Goal: Information Seeking & Learning: Check status

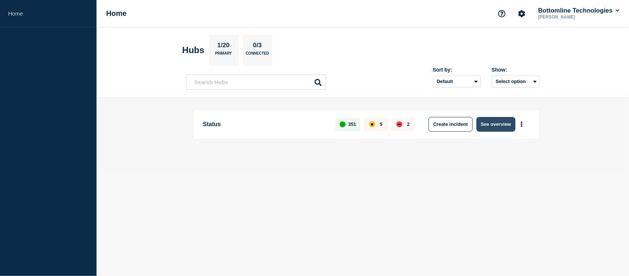
click at [510, 122] on button "See overview" at bounding box center [496, 124] width 39 height 15
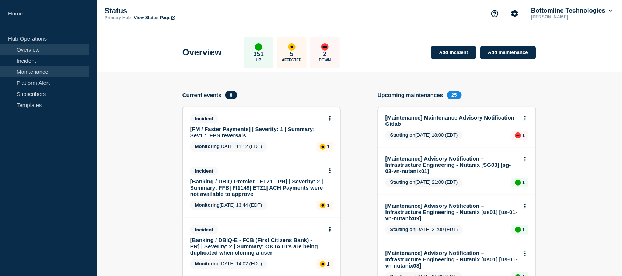
click at [32, 73] on link "Maintenance" at bounding box center [44, 71] width 89 height 11
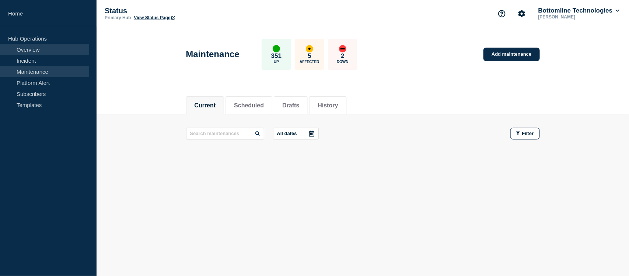
click at [31, 54] on link "Overview" at bounding box center [44, 49] width 89 height 11
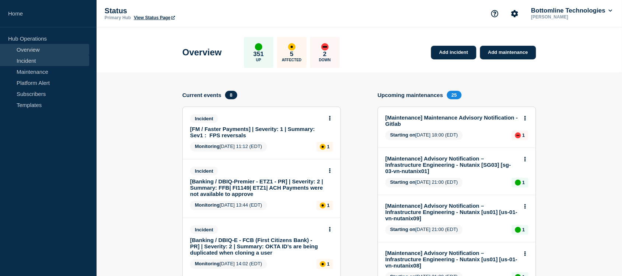
click at [31, 58] on link "Incident" at bounding box center [44, 60] width 89 height 11
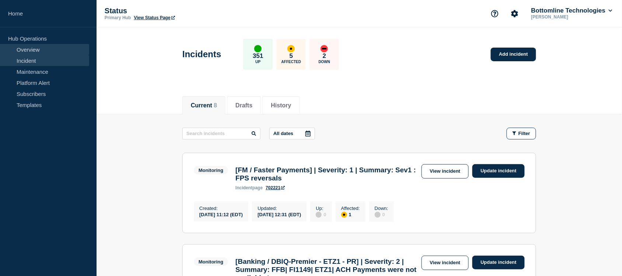
click at [35, 51] on link "Overview" at bounding box center [44, 49] width 89 height 11
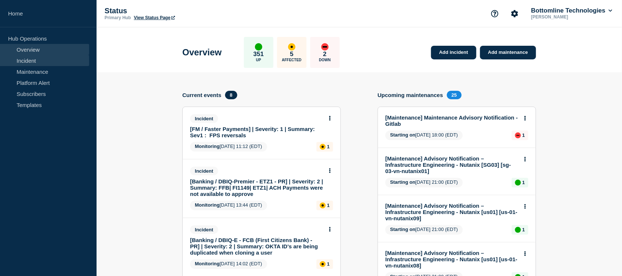
click at [33, 63] on link "Incident" at bounding box center [44, 60] width 89 height 11
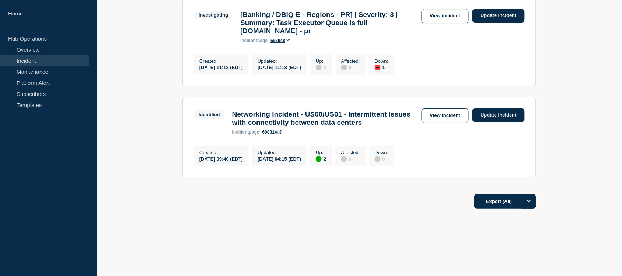
scroll to position [810, 0]
click at [333, 115] on h3 "Networking Incident - US00/US01 - Intermittent issues with connectivity between…" at bounding box center [325, 118] width 186 height 16
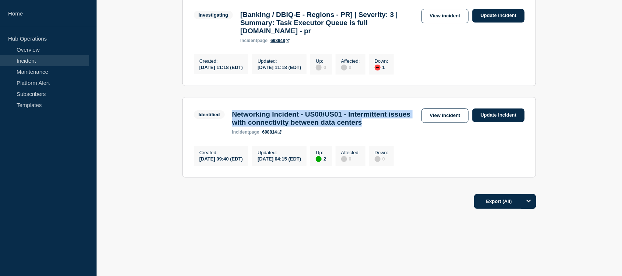
click at [333, 115] on h3 "Networking Incident - US00/US01 - Intermittent issues with connectivity between…" at bounding box center [325, 118] width 186 height 16
copy h3 "Networking Incident - US00/US01 - Intermittent issues with connectivity between…"
click at [333, 115] on h3 "Networking Incident - US00/US01 - Intermittent issues with connectivity between…" at bounding box center [325, 118] width 186 height 16
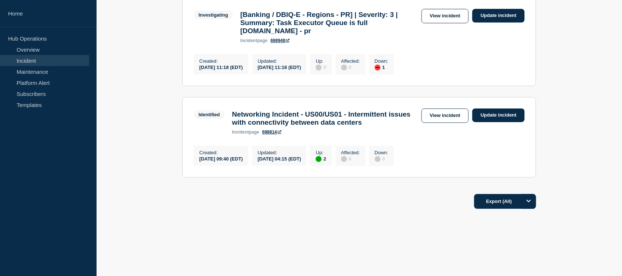
scroll to position [806, 0]
